Goal: Information Seeking & Learning: Learn about a topic

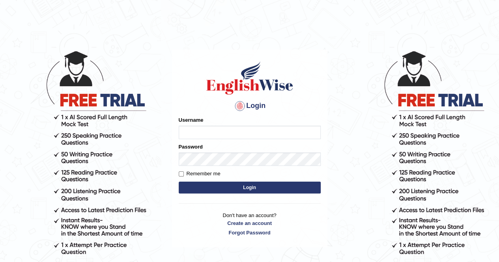
type input "poonam7777"
click at [230, 187] on button "Login" at bounding box center [250, 188] width 142 height 12
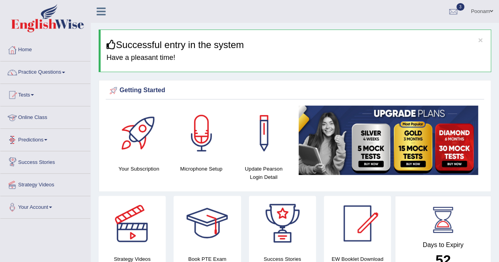
click at [26, 116] on link "Online Class" at bounding box center [45, 117] width 90 height 20
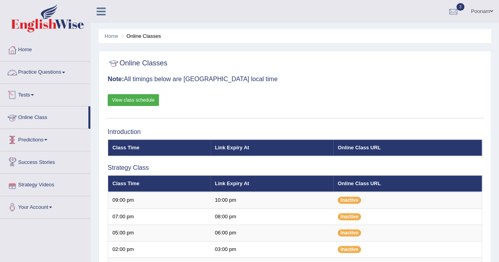
click at [32, 73] on link "Practice Questions" at bounding box center [45, 72] width 90 height 20
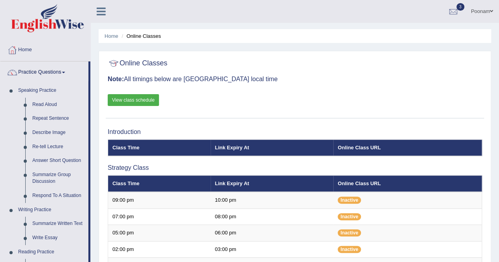
scroll to position [230, 0]
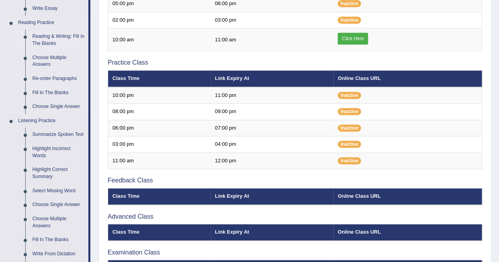
click at [45, 37] on link "Reading & Writing: Fill In The Blanks" at bounding box center [59, 40] width 60 height 21
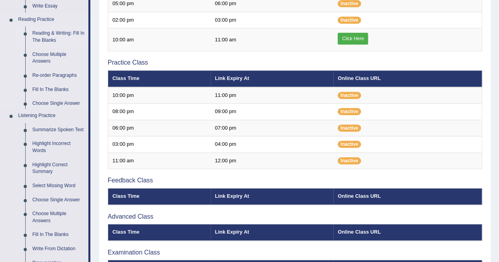
click at [45, 37] on ul "Speaking Practice Read Aloud Repeat Sentence Describe Image Re-tell Lecture Ans…" at bounding box center [44, 59] width 88 height 411
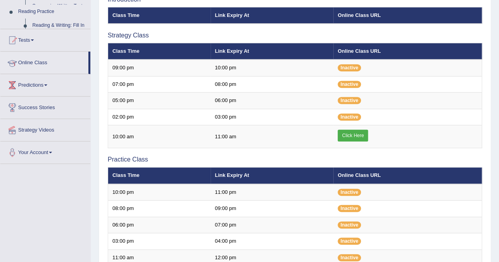
scroll to position [127, 0]
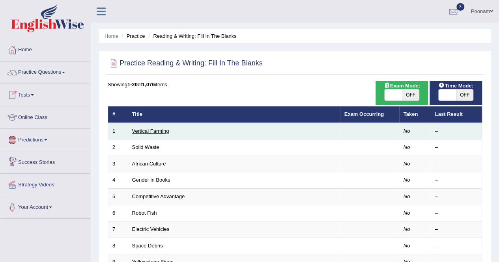
click at [138, 131] on link "Vertical Farming" at bounding box center [150, 131] width 37 height 6
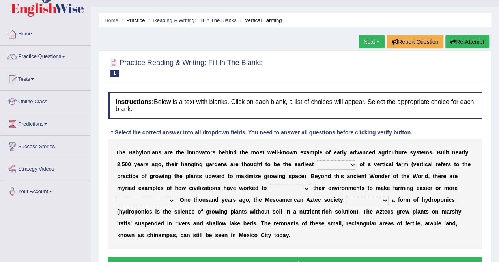
scroll to position [63, 0]
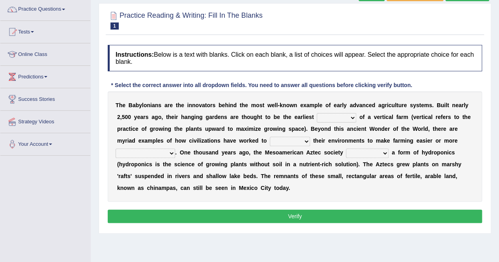
click at [350, 122] on div "T h e B a b y l o n i a n s a r e t h e i n n o v a t o r s b e h i n d t h e m…" at bounding box center [295, 147] width 374 height 110
click at [355, 116] on select "prototype failure discredit protocol" at bounding box center [336, 117] width 39 height 9
click at [350, 120] on select "prototype failure discredit protocol" at bounding box center [336, 117] width 39 height 9
select select "prototype"
click at [317, 113] on select "prototype failure discredit protocol" at bounding box center [336, 117] width 39 height 9
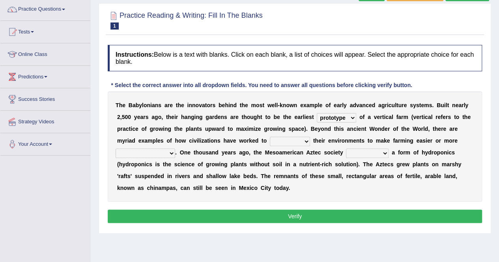
click at [306, 142] on select "manipulate escape respect disarrange" at bounding box center [290, 141] width 40 height 9
select select "manipulate"
click at [270, 137] on select "manipulate escape respect disarrange" at bounding box center [290, 141] width 40 height 9
click at [39, 10] on link "Practice Questions" at bounding box center [45, 8] width 90 height 20
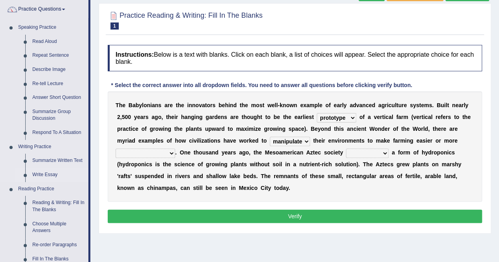
click at [43, 175] on link "Write Essay" at bounding box center [59, 175] width 60 height 14
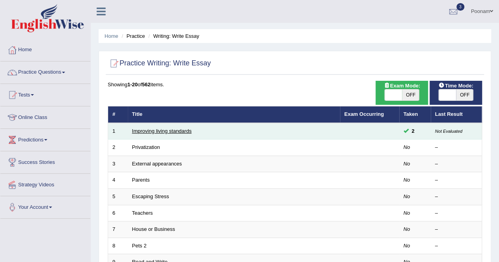
click at [151, 129] on link "Improving living standards" at bounding box center [162, 131] width 60 height 6
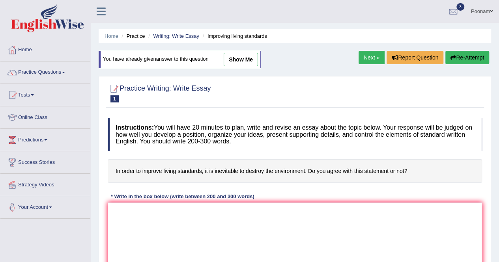
click at [245, 58] on link "show me" at bounding box center [241, 59] width 34 height 13
type textarea "The increasing influence of in order to improve living standards, it is inevita…"
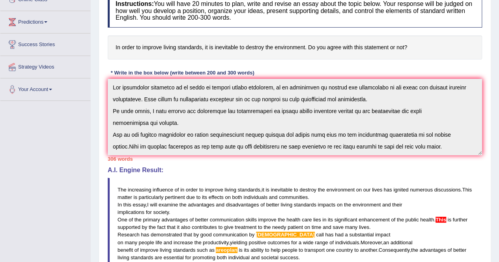
scroll to position [119, 0]
